Goal: Navigation & Orientation: Find specific page/section

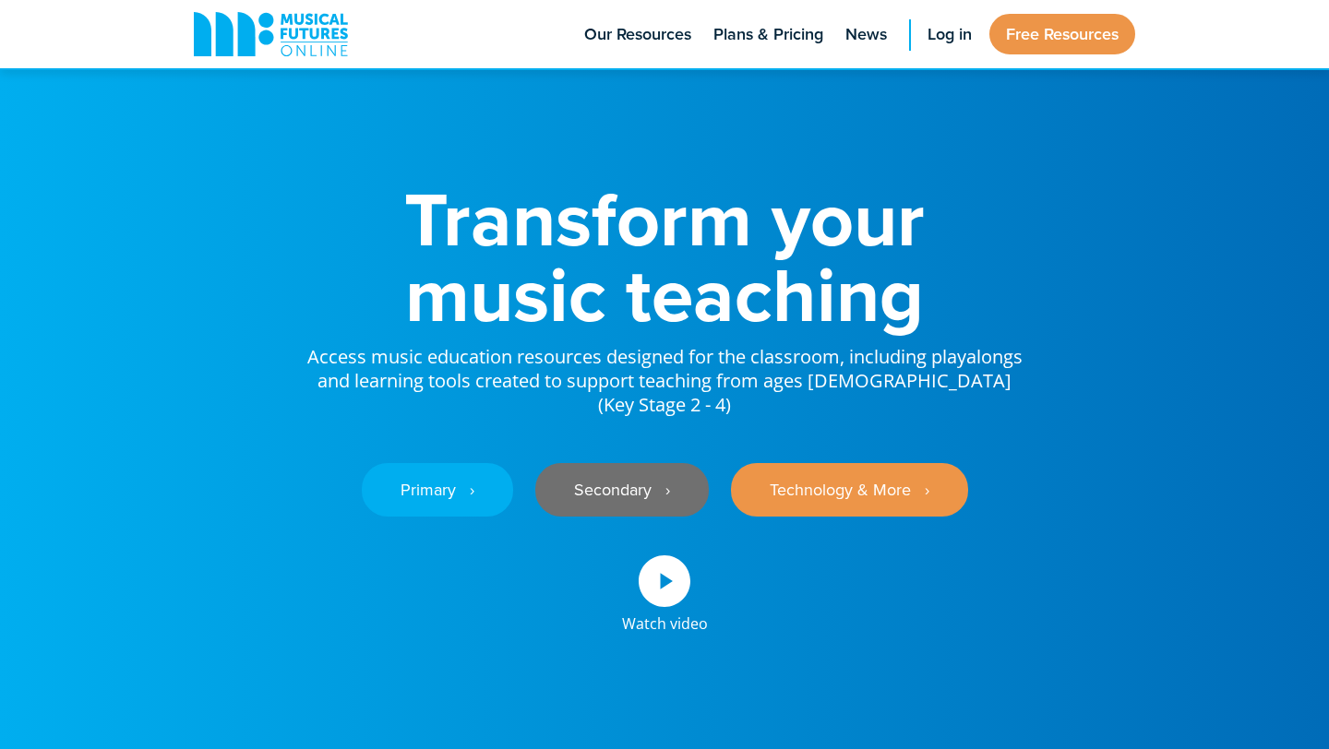
click at [646, 464] on link "Secondary ‎‏‏‎ ‎ ›" at bounding box center [621, 490] width 173 height 54
click at [946, 38] on span "Log in" at bounding box center [949, 34] width 44 height 25
click at [943, 32] on span "Log in" at bounding box center [949, 34] width 44 height 25
